Goal: Navigation & Orientation: Find specific page/section

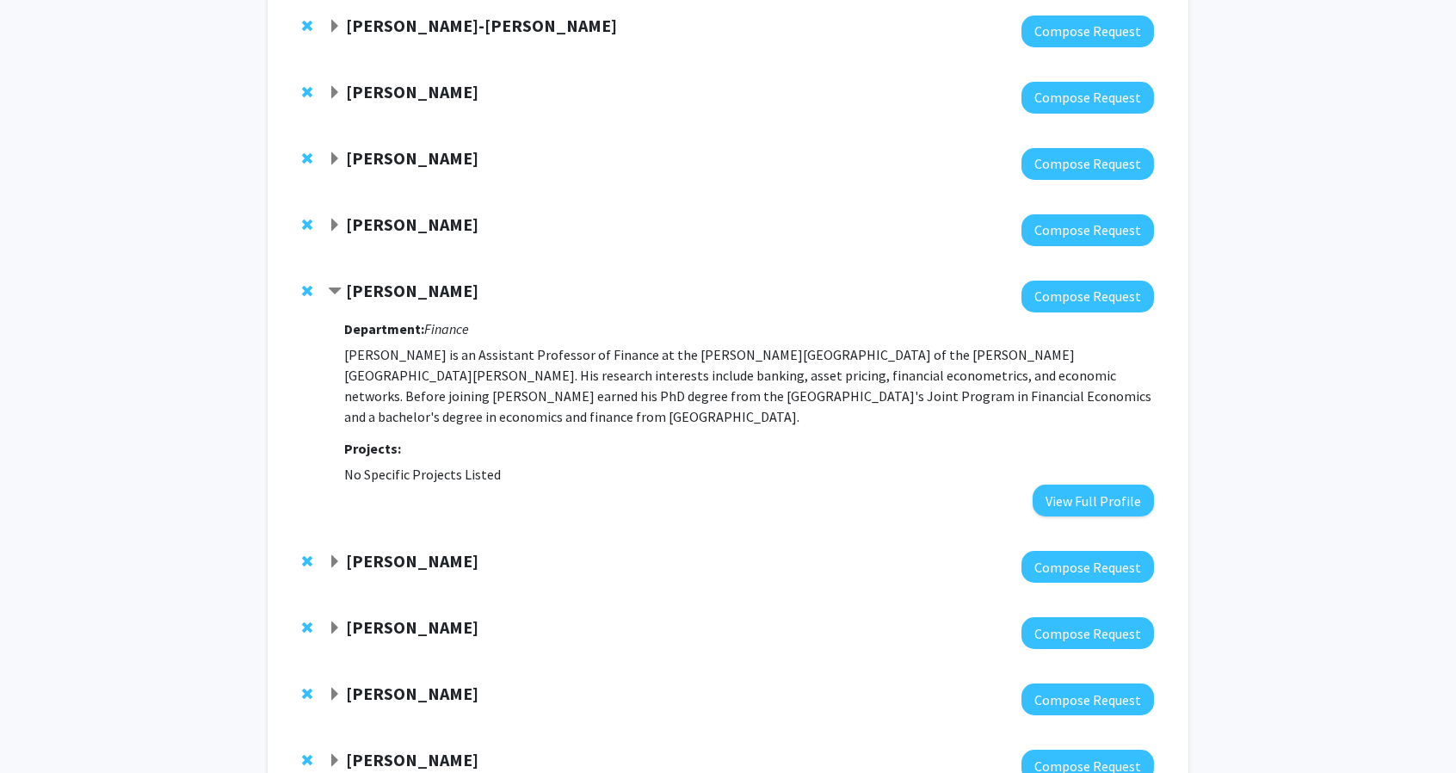
click at [380, 300] on strong "[PERSON_NAME]" at bounding box center [412, 291] width 133 height 22
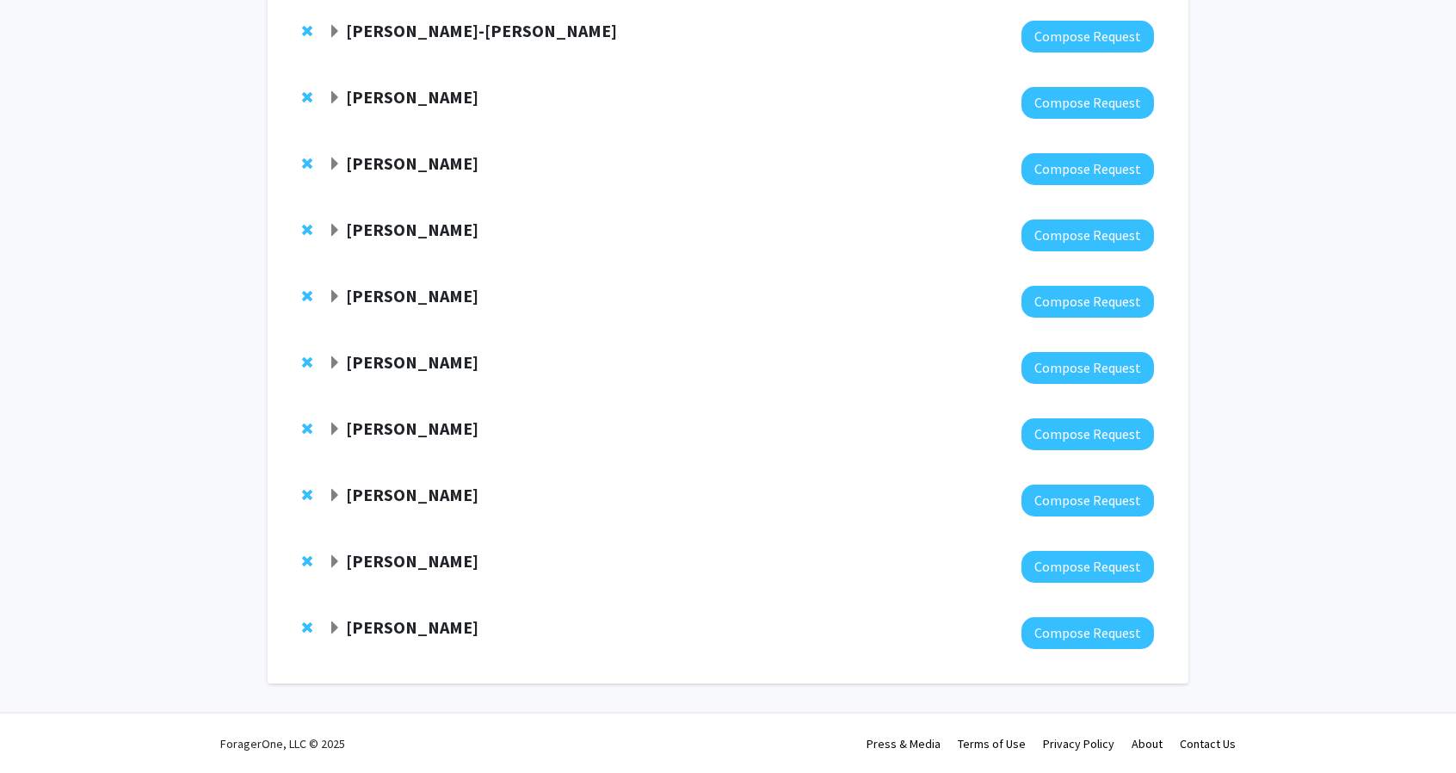
click at [408, 371] on strong "Haiyang Yang" at bounding box center [412, 362] width 133 height 22
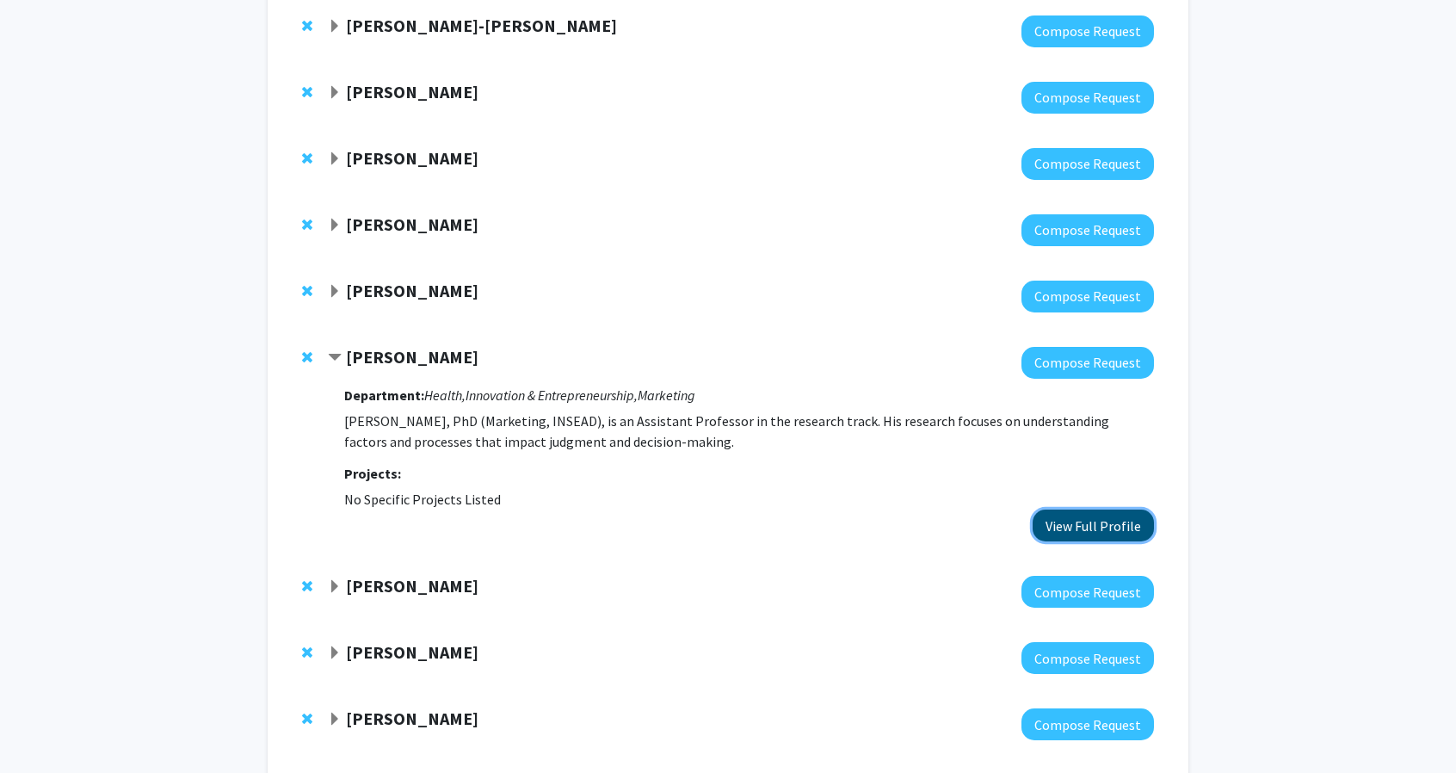
click at [1101, 522] on button "View Full Profile" at bounding box center [1093, 525] width 121 height 32
click at [382, 590] on strong "Angelo Mele" at bounding box center [412, 586] width 133 height 22
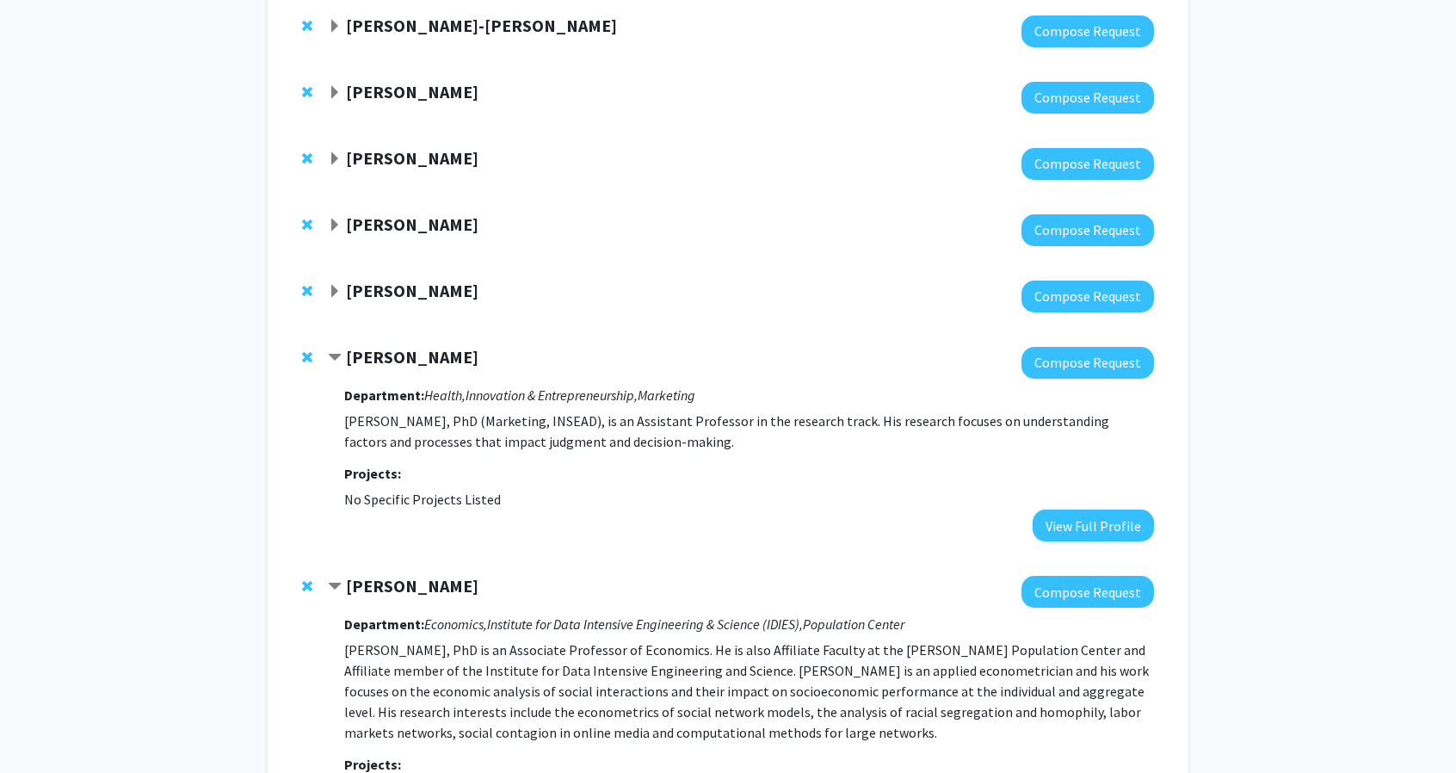
click at [420, 364] on strong "Haiyang Yang" at bounding box center [412, 357] width 133 height 22
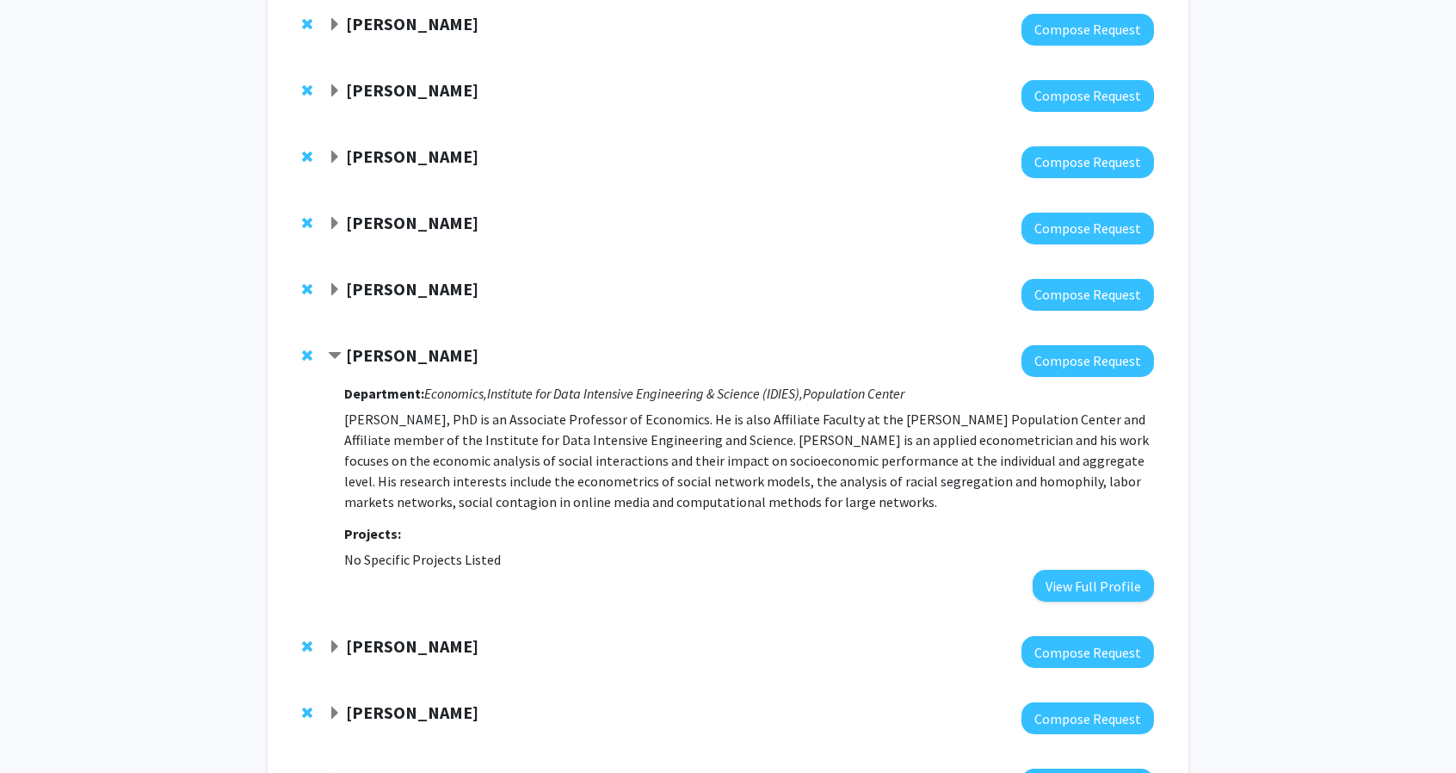
scroll to position [261, 0]
click at [1069, 590] on button "View Full Profile" at bounding box center [1093, 585] width 121 height 32
click at [404, 358] on strong "Angelo Mele" at bounding box center [412, 354] width 133 height 22
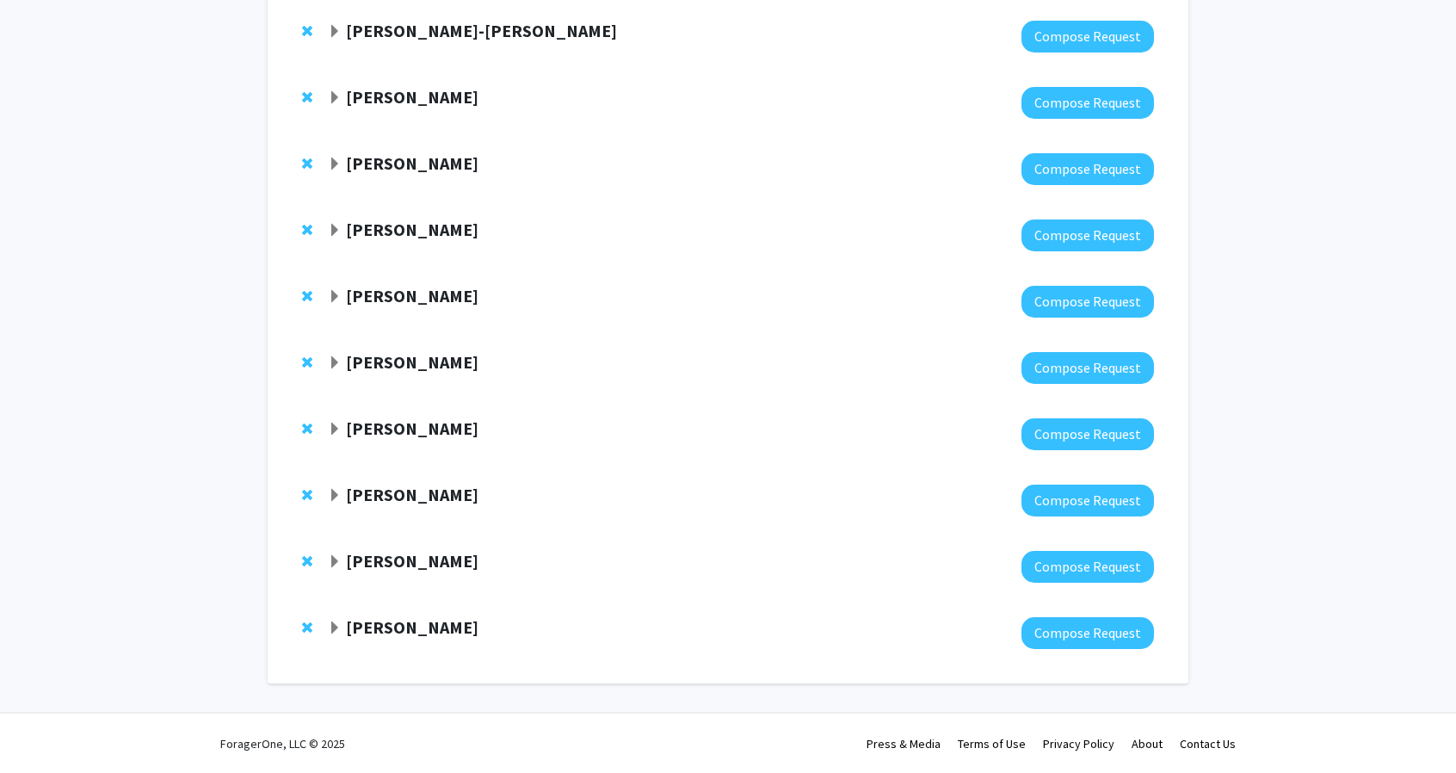
click at [408, 492] on strong "Mario Macis" at bounding box center [412, 495] width 133 height 22
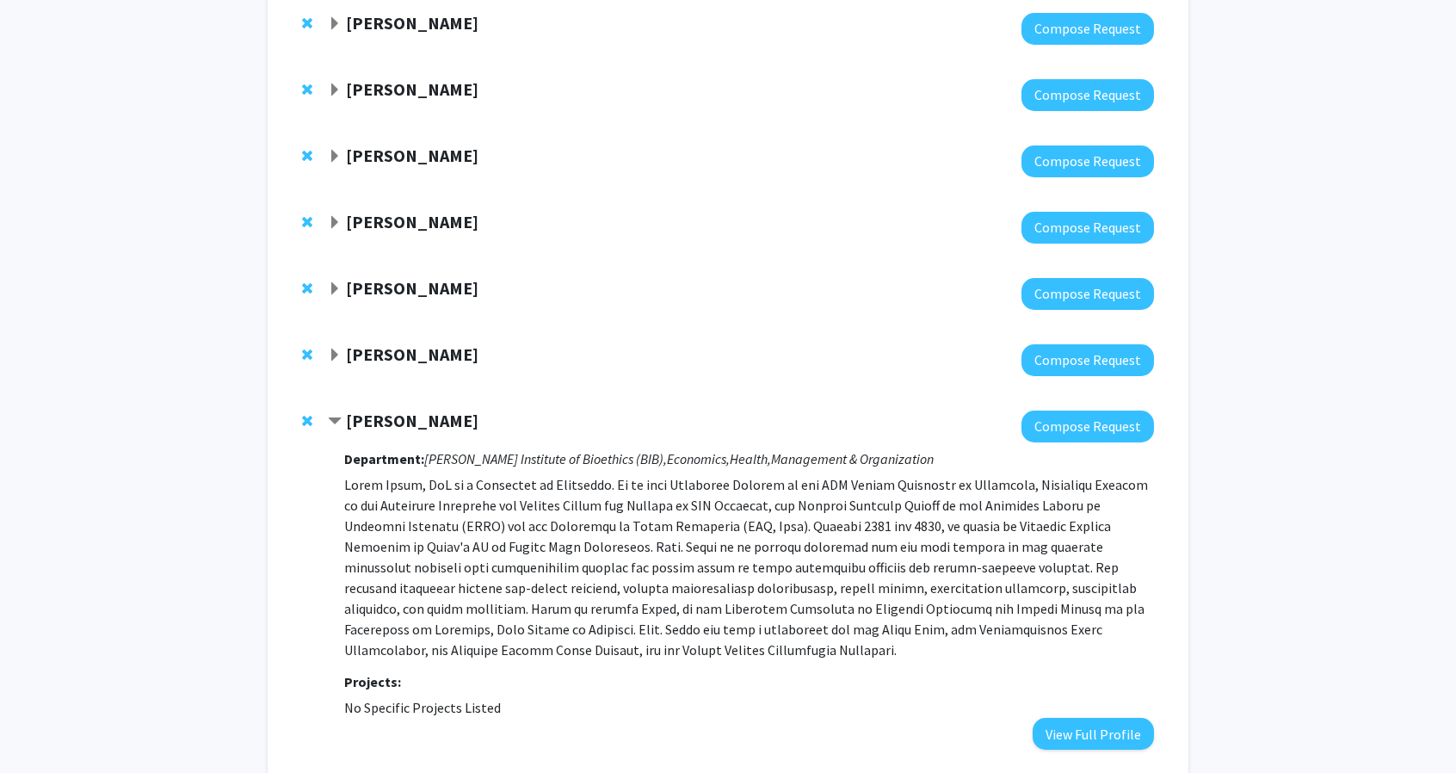
click at [1077, 762] on div "Mario Macis Compose Request Department: Berman Institute of Bioethics (BIB), Ec…" at bounding box center [728, 580] width 886 height 374
click at [1065, 725] on button "View Full Profile" at bounding box center [1093, 734] width 121 height 32
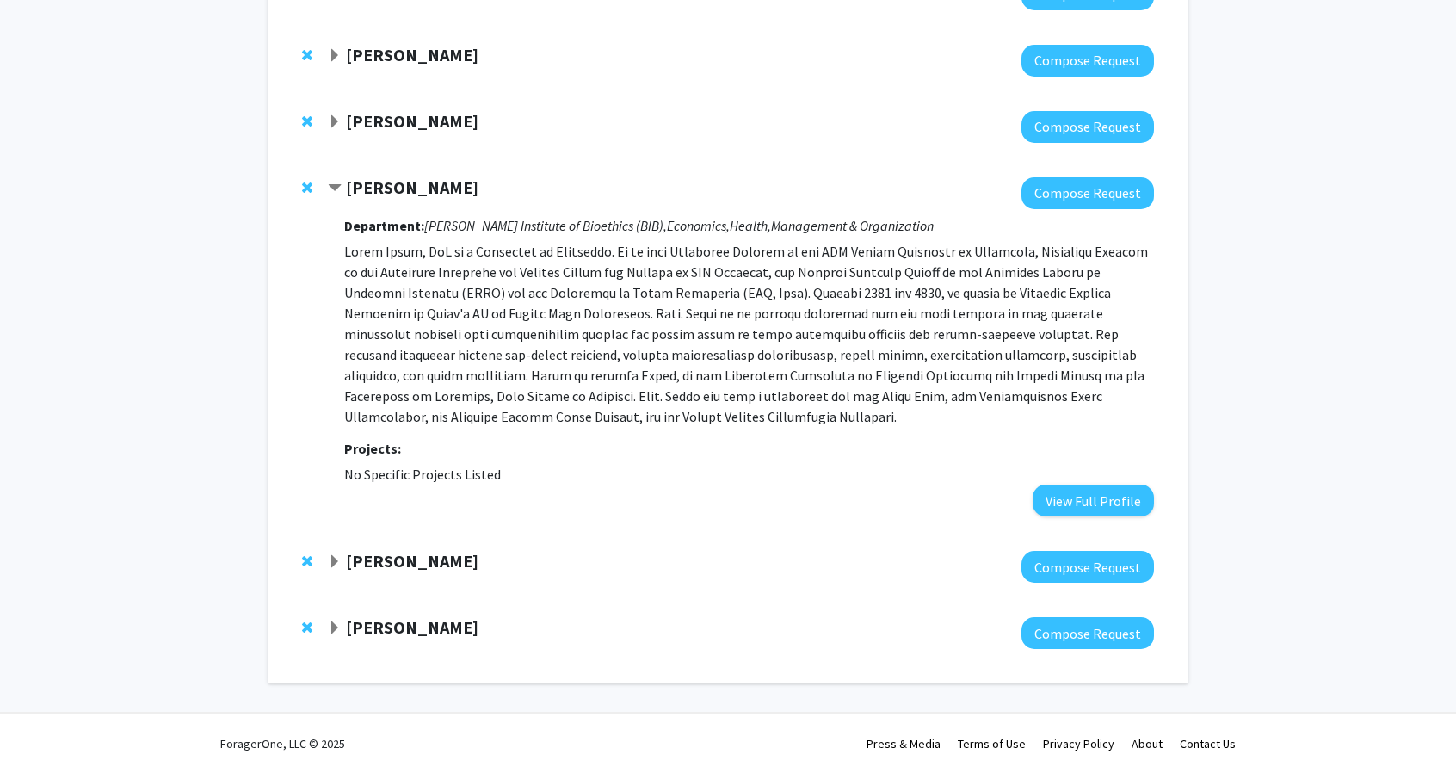
click at [387, 529] on div "Mario Macis Compose Request Department: Berman Institute of Bioethics (BIB), Ec…" at bounding box center [728, 347] width 886 height 374
click at [387, 543] on div "Paul Ferraro Compose Request" at bounding box center [728, 567] width 886 height 66
click at [391, 562] on strong "Paul Ferraro" at bounding box center [412, 561] width 133 height 22
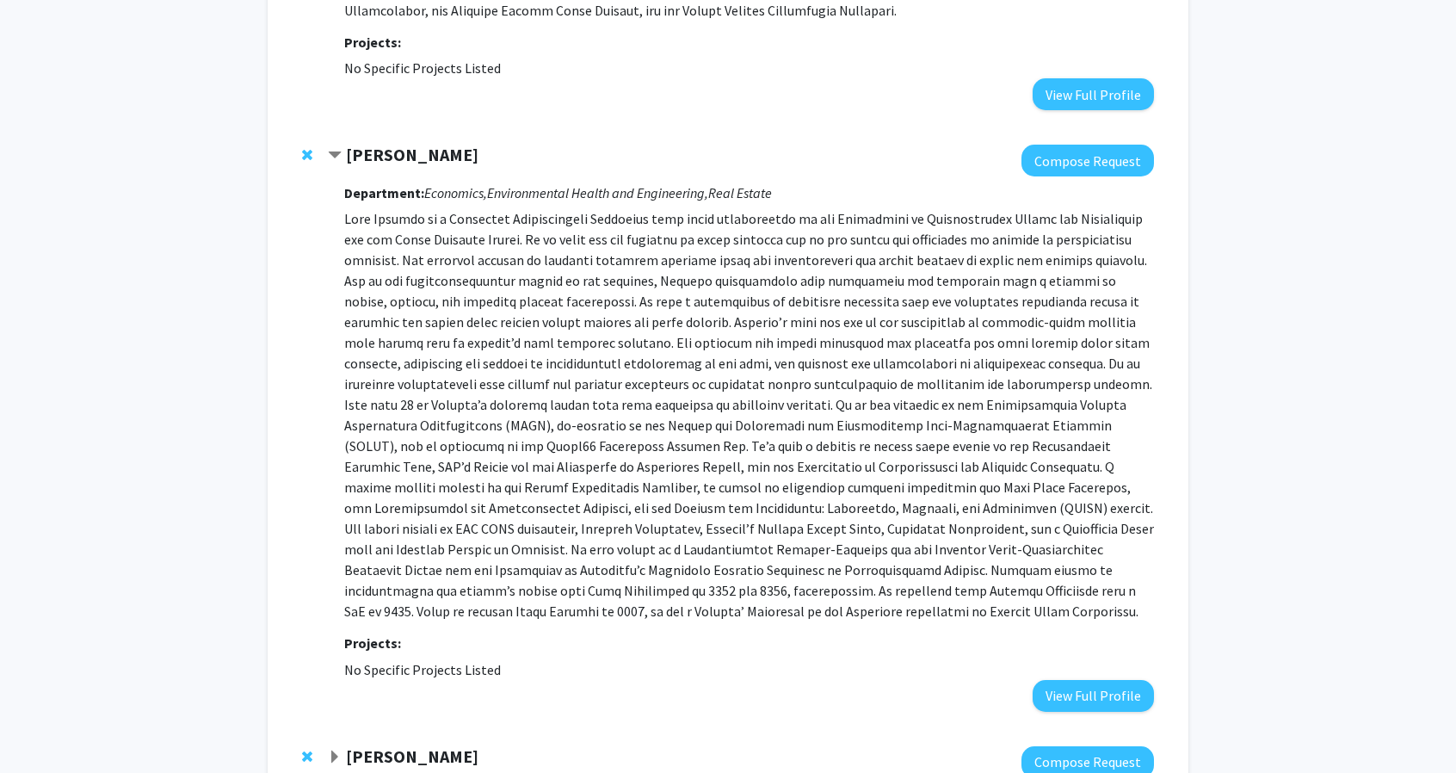
scroll to position [902, 0]
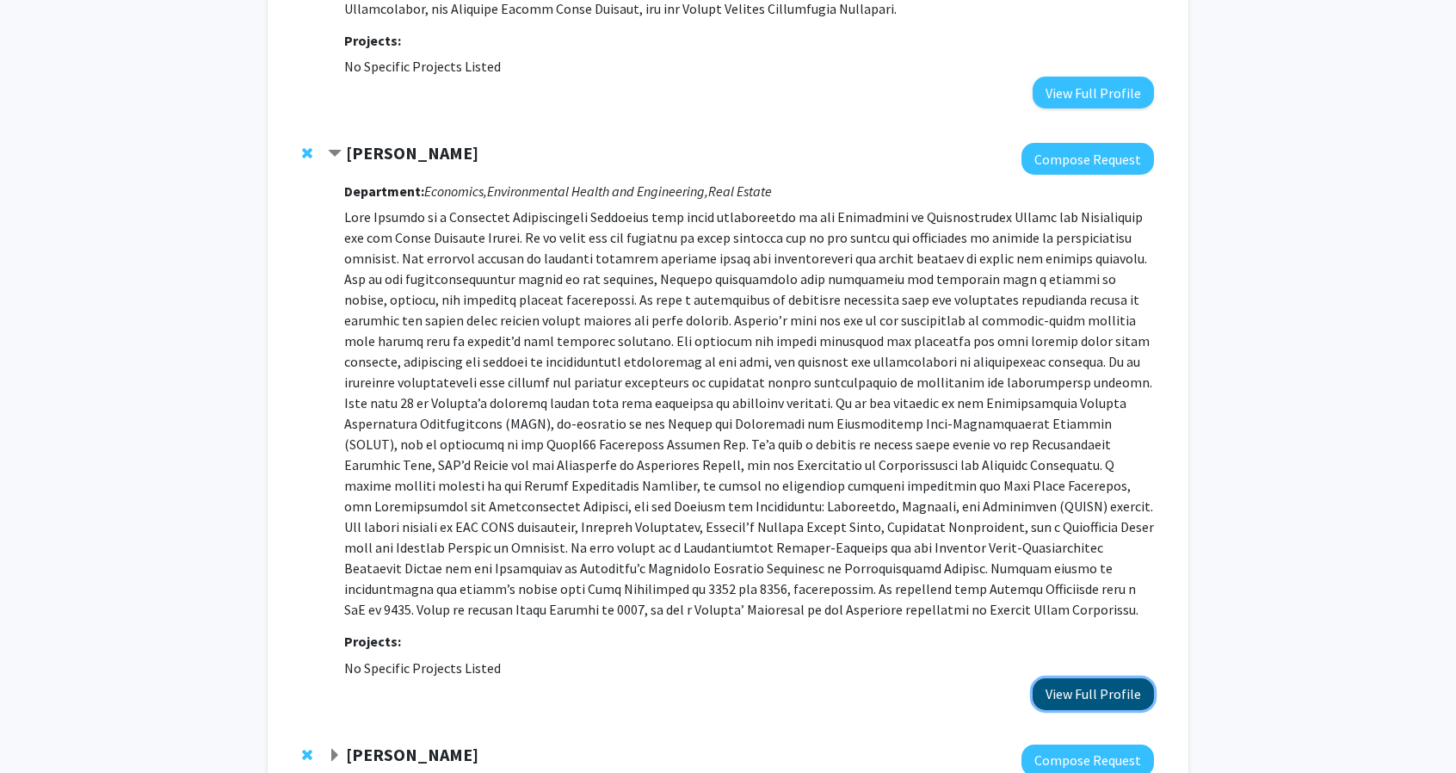
click at [1066, 696] on button "View Full Profile" at bounding box center [1093, 694] width 121 height 32
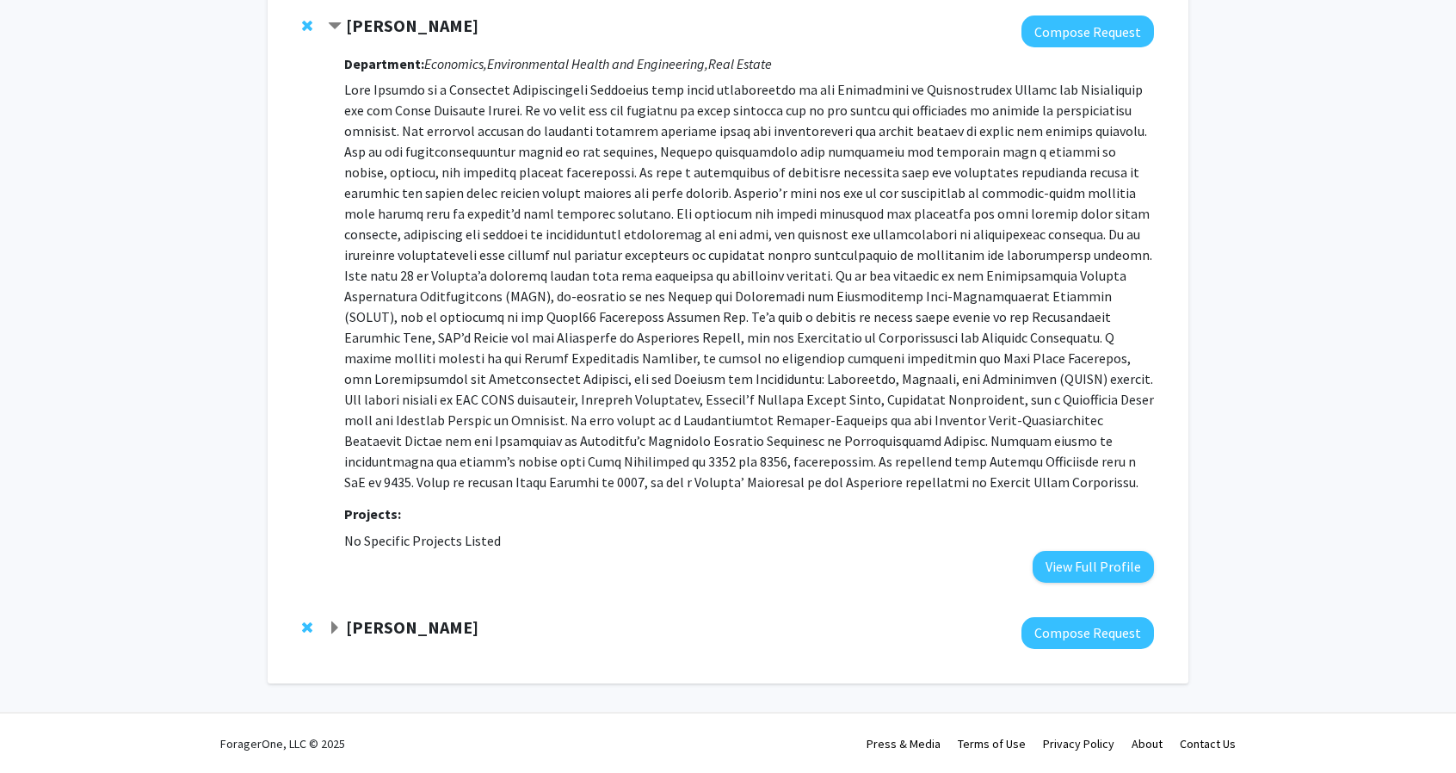
click at [403, 613] on div "Richard Smith Compose Request" at bounding box center [728, 633] width 886 height 66
click at [405, 626] on strong "[PERSON_NAME]" at bounding box center [412, 627] width 133 height 22
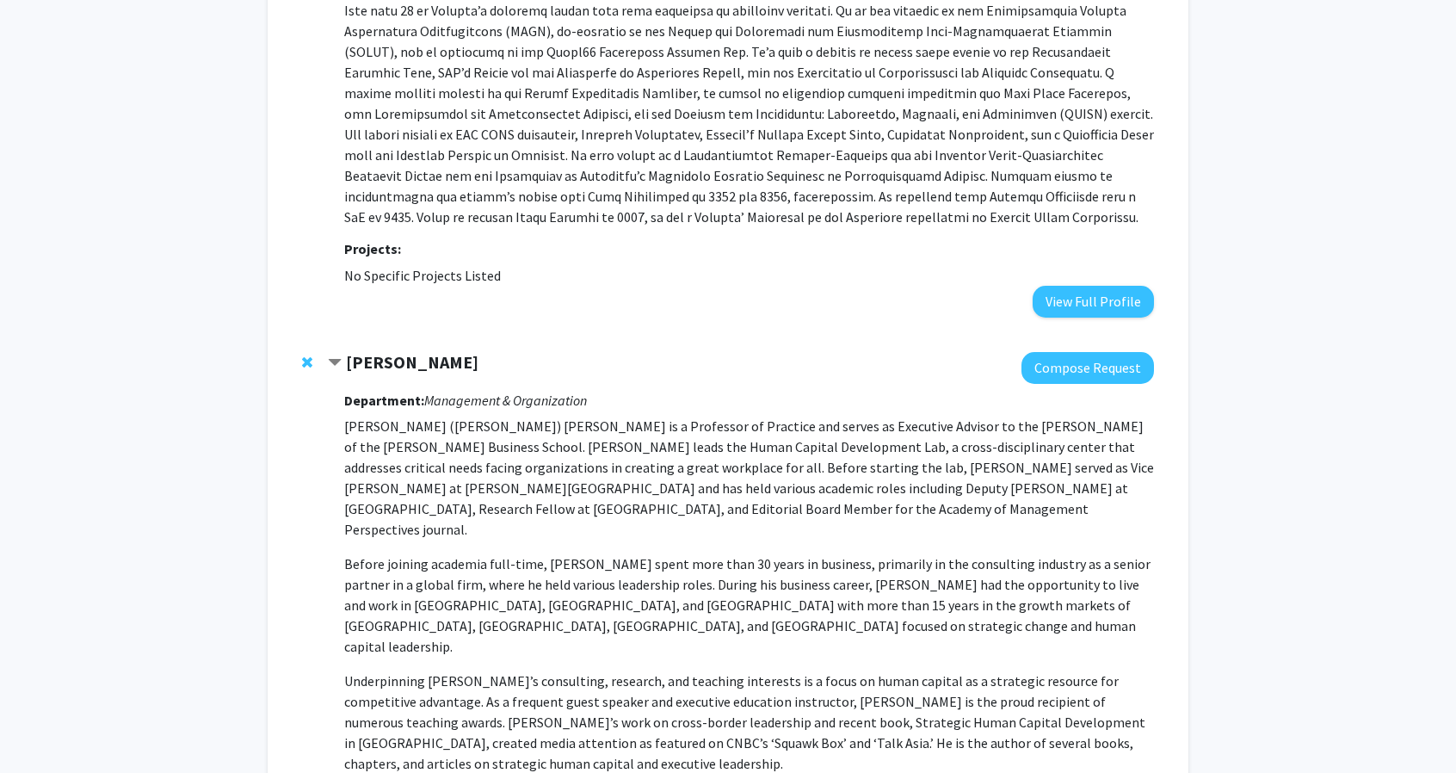
scroll to position [1467, 0]
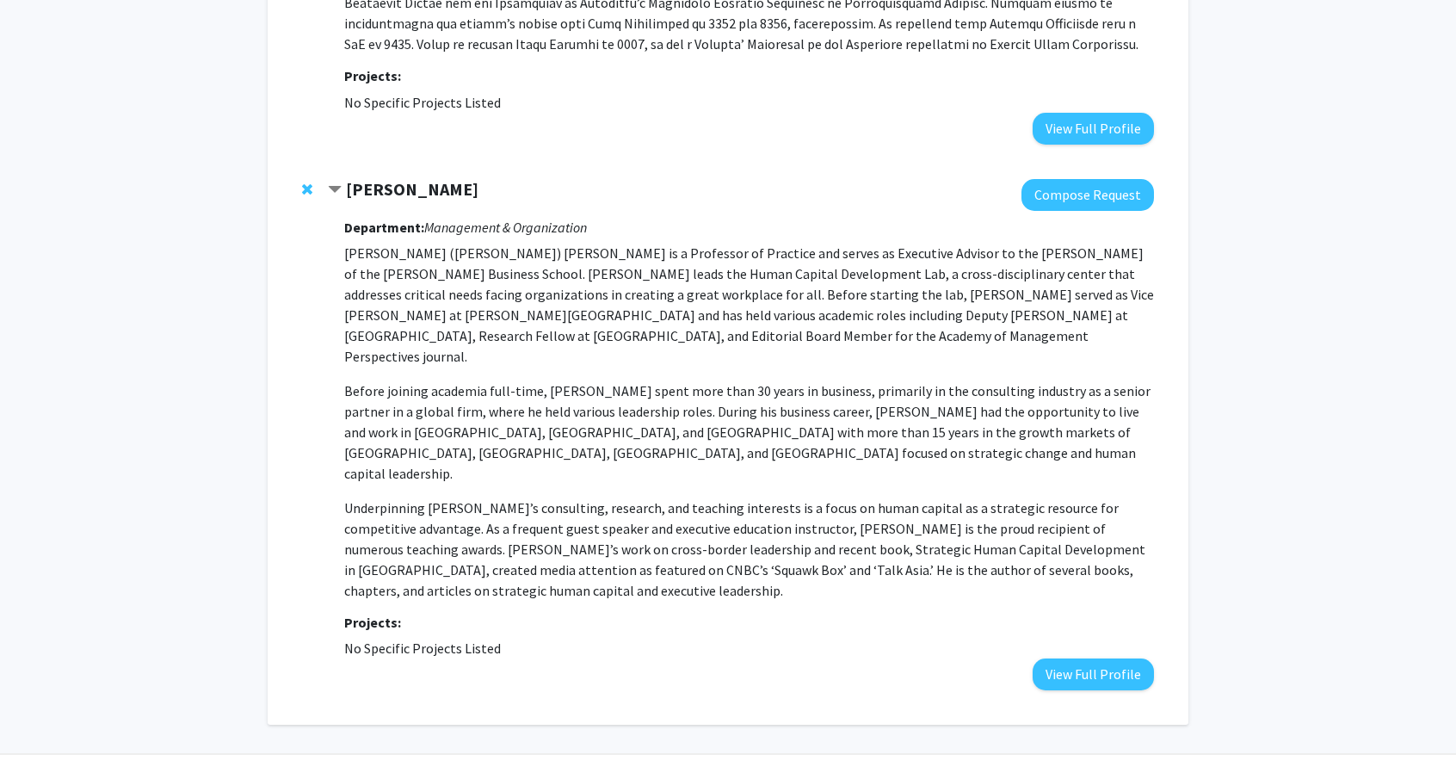
click at [1056, 638] on fg-project-list "No Specific Projects Listed" at bounding box center [749, 648] width 810 height 21
click at [1078, 658] on button "View Full Profile" at bounding box center [1093, 674] width 121 height 32
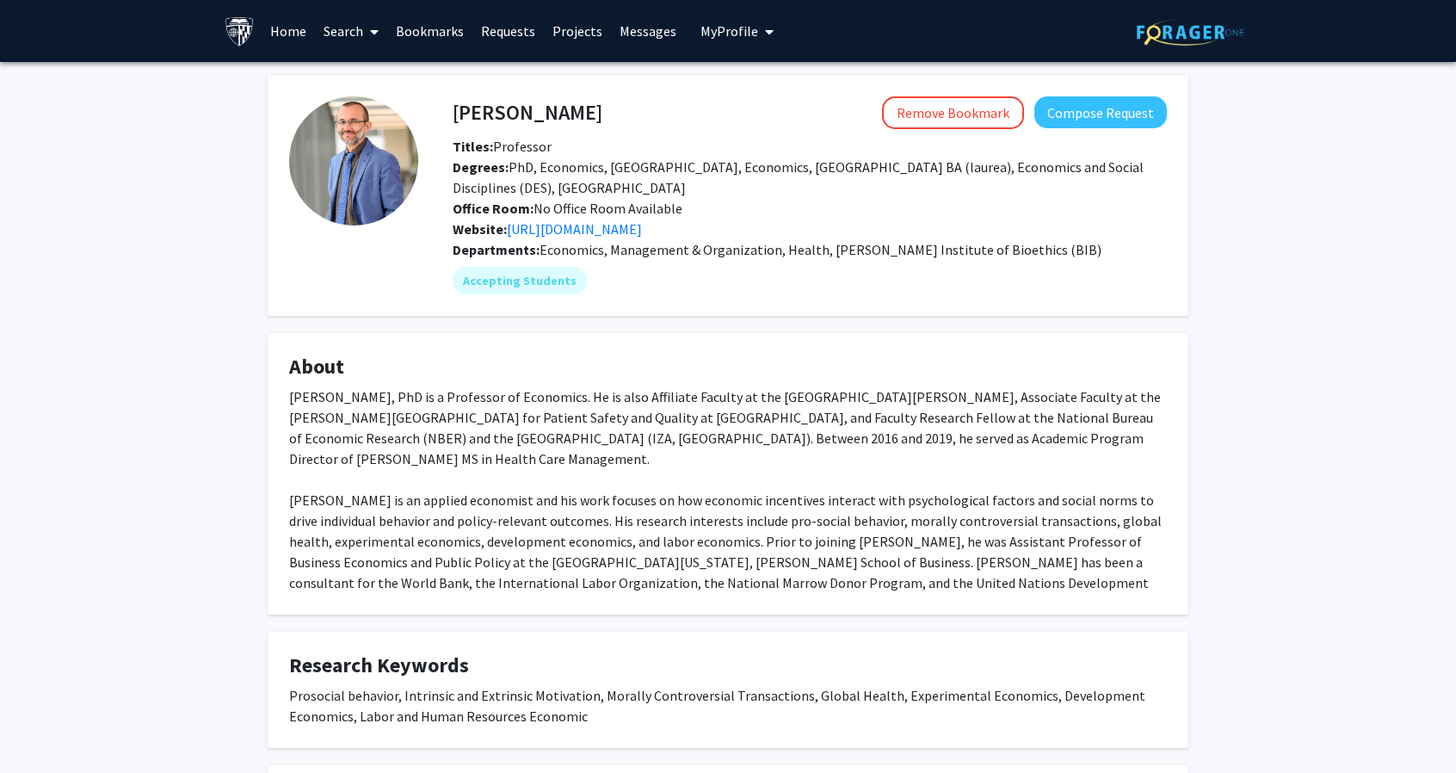
scroll to position [276, 0]
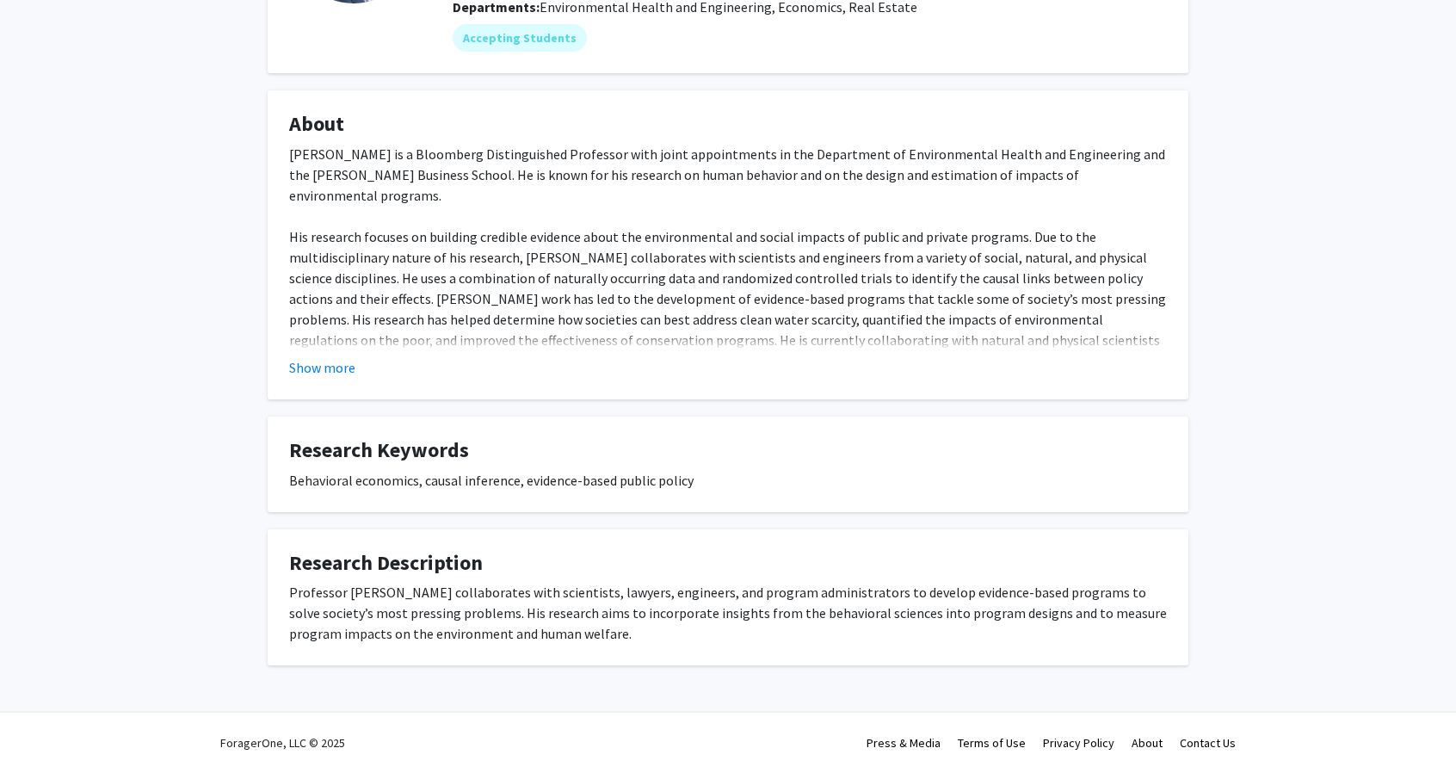
scroll to position [222, 0]
